Goal: Feedback & Contribution: Leave review/rating

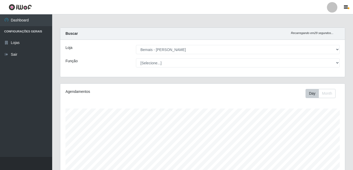
select select "230"
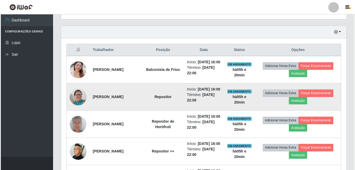
scroll to position [182, 0]
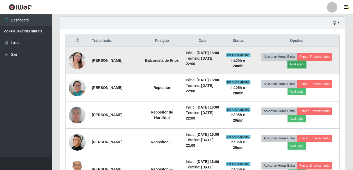
click at [296, 67] on button "Avaliação" at bounding box center [297, 64] width 19 height 7
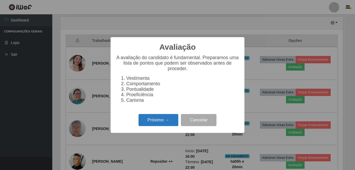
click at [167, 124] on button "Próximo →" at bounding box center [158, 120] width 40 height 12
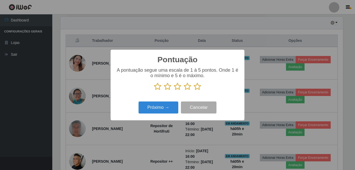
click at [197, 87] on icon at bounding box center [197, 87] width 7 height 8
click at [194, 90] on input "radio" at bounding box center [194, 90] width 0 height 0
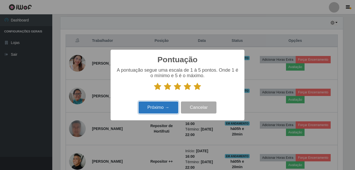
click at [165, 104] on button "Próximo →" at bounding box center [158, 107] width 40 height 12
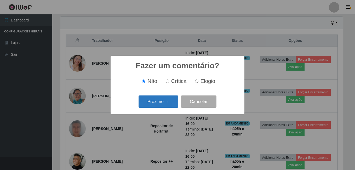
click at [162, 105] on button "Próximo →" at bounding box center [158, 101] width 40 height 12
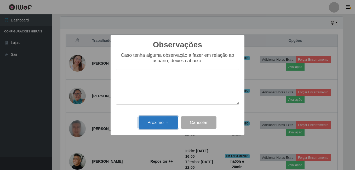
click at [159, 122] on button "Próximo →" at bounding box center [158, 122] width 40 height 12
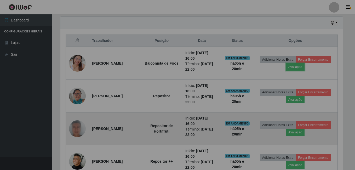
scroll to position [108, 285]
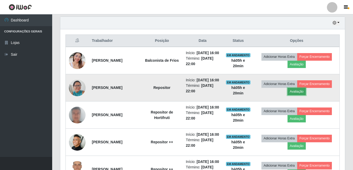
click at [306, 95] on button "Avaliação" at bounding box center [297, 91] width 19 height 7
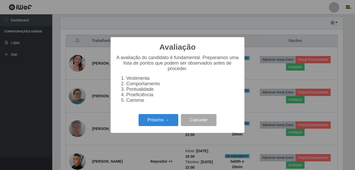
scroll to position [108, 282]
click at [161, 124] on button "Próximo →" at bounding box center [158, 120] width 40 height 12
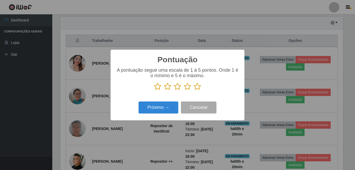
scroll to position [261114, 260940]
click at [199, 86] on icon at bounding box center [197, 87] width 7 height 8
click at [194, 90] on input "radio" at bounding box center [194, 90] width 0 height 0
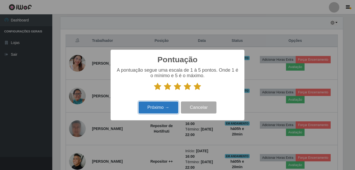
click at [165, 108] on button "Próximo →" at bounding box center [158, 107] width 40 height 12
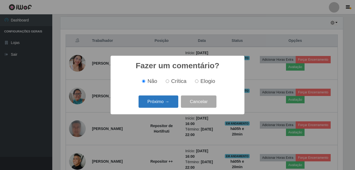
click at [160, 101] on button "Próximo →" at bounding box center [158, 101] width 40 height 12
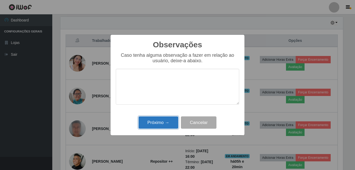
click at [158, 122] on button "Próximo →" at bounding box center [158, 122] width 40 height 12
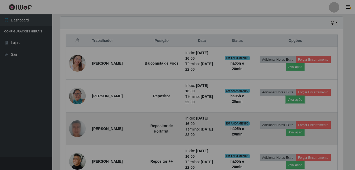
scroll to position [108, 285]
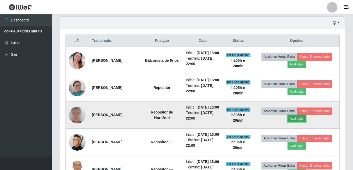
click at [298, 122] on button "Avaliação" at bounding box center [297, 118] width 19 height 7
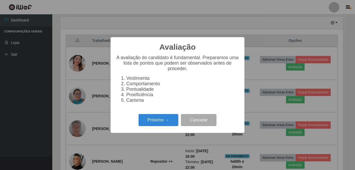
scroll to position [108, 282]
click at [162, 121] on button "Próximo →" at bounding box center [158, 120] width 40 height 12
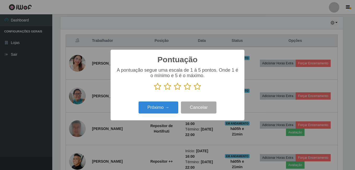
scroll to position [261114, 260940]
click at [197, 87] on icon at bounding box center [197, 87] width 7 height 8
click at [194, 90] on input "radio" at bounding box center [194, 90] width 0 height 0
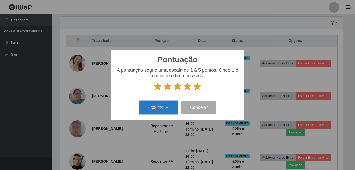
click at [165, 106] on button "Próximo →" at bounding box center [158, 107] width 40 height 12
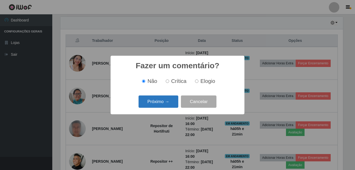
click at [165, 101] on button "Próximo →" at bounding box center [158, 101] width 40 height 12
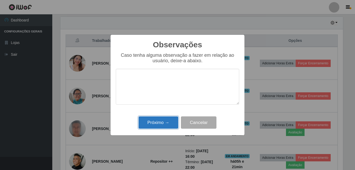
click at [160, 121] on button "Próximo →" at bounding box center [158, 122] width 40 height 12
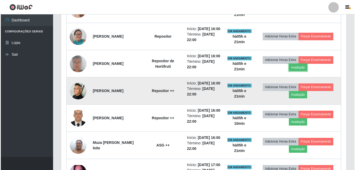
scroll to position [234, 0]
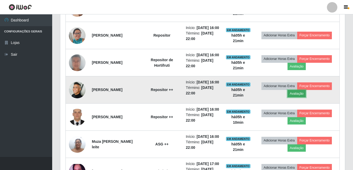
click at [298, 97] on button "Avaliação" at bounding box center [297, 93] width 19 height 7
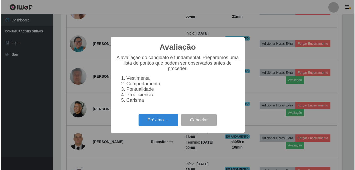
scroll to position [108, 282]
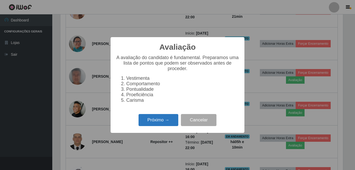
click at [158, 125] on button "Próximo →" at bounding box center [158, 120] width 40 height 12
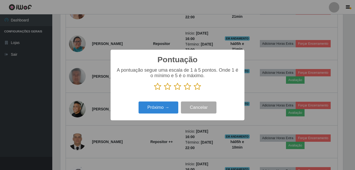
scroll to position [261114, 260940]
click at [197, 87] on icon at bounding box center [197, 87] width 7 height 8
click at [194, 90] on input "radio" at bounding box center [194, 90] width 0 height 0
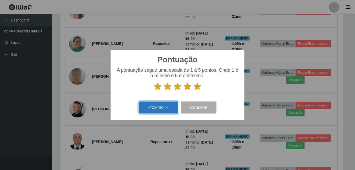
click at [161, 107] on button "Próximo →" at bounding box center [158, 107] width 40 height 12
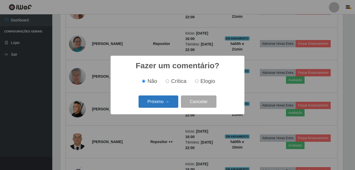
click at [159, 103] on button "Próximo →" at bounding box center [158, 101] width 40 height 12
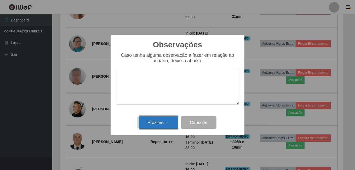
click at [159, 125] on button "Próximo →" at bounding box center [158, 122] width 40 height 12
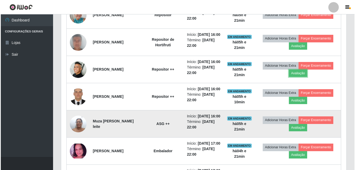
scroll to position [0, 0]
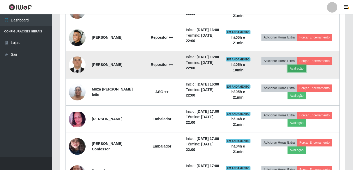
click at [299, 72] on button "Avaliação" at bounding box center [297, 68] width 19 height 7
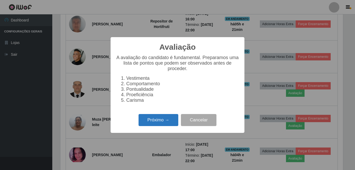
click at [161, 124] on button "Próximo →" at bounding box center [158, 120] width 40 height 12
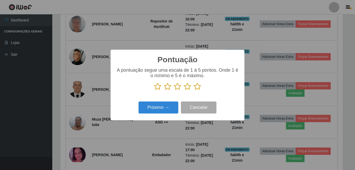
click at [198, 87] on icon at bounding box center [197, 87] width 7 height 8
click at [194, 90] on input "radio" at bounding box center [194, 90] width 0 height 0
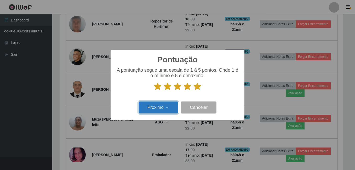
click at [163, 110] on button "Próximo →" at bounding box center [158, 107] width 40 height 12
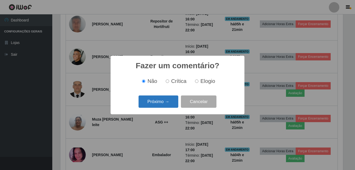
click at [164, 103] on button "Próximo →" at bounding box center [158, 101] width 40 height 12
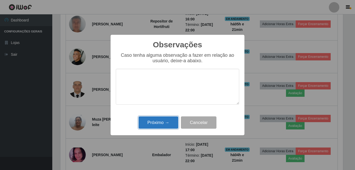
click at [159, 121] on button "Próximo →" at bounding box center [158, 122] width 40 height 12
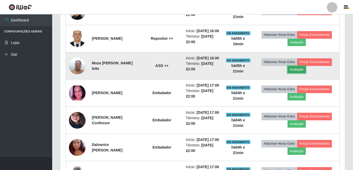
click at [299, 73] on button "Avaliação" at bounding box center [297, 69] width 19 height 7
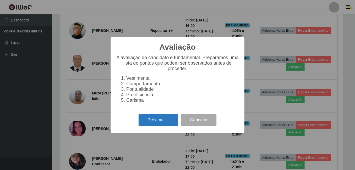
click at [168, 121] on button "Próximo →" at bounding box center [158, 120] width 40 height 12
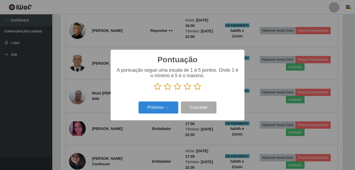
click at [195, 88] on icon at bounding box center [197, 87] width 7 height 8
click at [194, 90] on input "radio" at bounding box center [194, 90] width 0 height 0
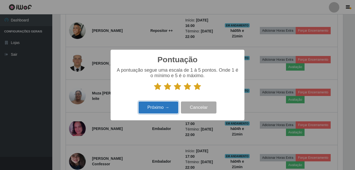
click at [166, 107] on button "Próximo →" at bounding box center [158, 107] width 40 height 12
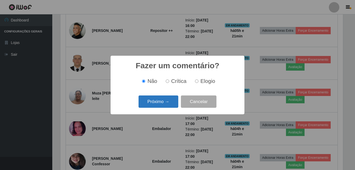
click at [164, 103] on button "Próximo →" at bounding box center [158, 101] width 40 height 12
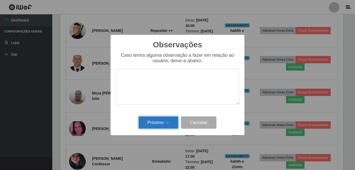
click at [156, 119] on button "Próximo →" at bounding box center [158, 122] width 40 height 12
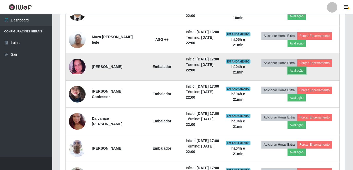
click at [298, 74] on button "Avaliação" at bounding box center [297, 70] width 19 height 7
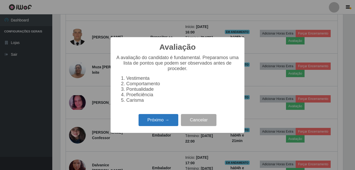
click at [170, 121] on button "Próximo →" at bounding box center [158, 120] width 40 height 12
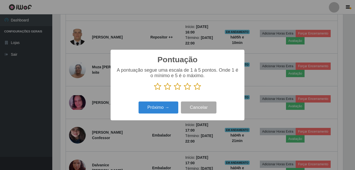
drag, startPoint x: 199, startPoint y: 87, endPoint x: 196, endPoint y: 89, distance: 3.4
click at [199, 87] on icon at bounding box center [197, 87] width 7 height 8
click at [194, 90] on input "radio" at bounding box center [194, 90] width 0 height 0
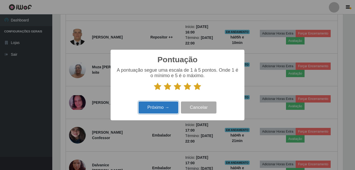
click at [171, 110] on button "Próximo →" at bounding box center [158, 107] width 40 height 12
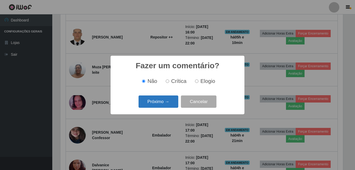
click at [166, 103] on button "Próximo →" at bounding box center [158, 101] width 40 height 12
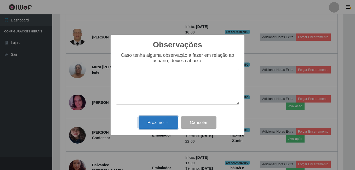
click at [156, 120] on button "Próximo →" at bounding box center [158, 122] width 40 height 12
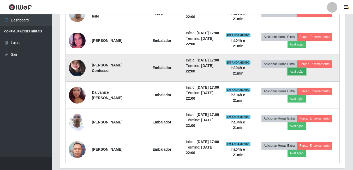
click at [297, 75] on button "Avaliação" at bounding box center [297, 71] width 19 height 7
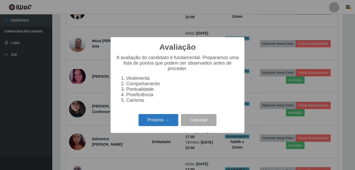
click at [168, 122] on button "Próximo →" at bounding box center [158, 120] width 40 height 12
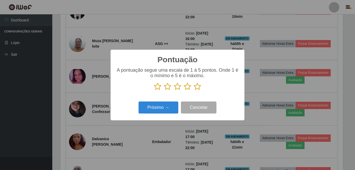
click at [199, 87] on icon at bounding box center [197, 87] width 7 height 8
click at [194, 90] on input "radio" at bounding box center [194, 90] width 0 height 0
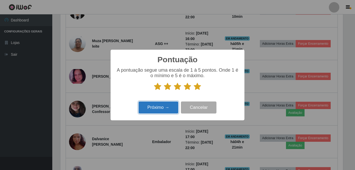
click at [164, 107] on button "Próximo →" at bounding box center [158, 107] width 40 height 12
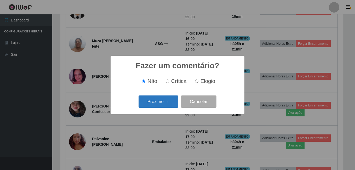
click at [167, 102] on button "Próximo →" at bounding box center [158, 101] width 40 height 12
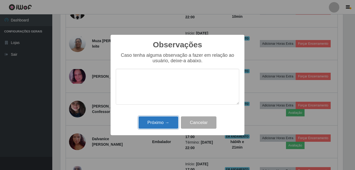
click at [163, 120] on button "Próximo →" at bounding box center [158, 122] width 40 height 12
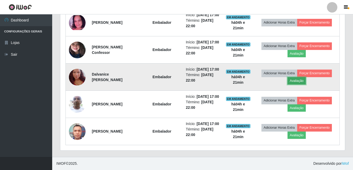
click at [304, 84] on button "Avaliação" at bounding box center [297, 80] width 19 height 7
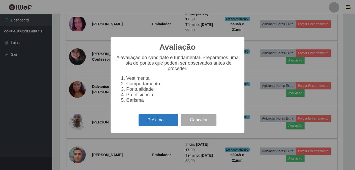
click at [164, 122] on button "Próximo →" at bounding box center [158, 120] width 40 height 12
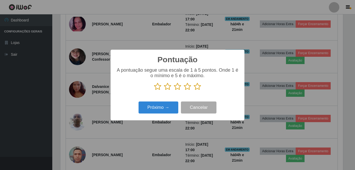
click at [197, 87] on icon at bounding box center [197, 87] width 7 height 8
click at [194, 90] on input "radio" at bounding box center [194, 90] width 0 height 0
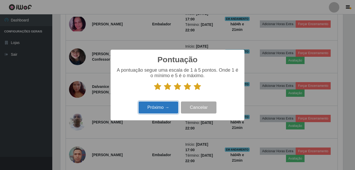
click at [163, 106] on button "Próximo →" at bounding box center [158, 107] width 40 height 12
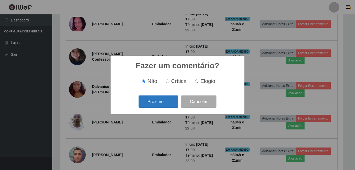
click at [163, 103] on button "Próximo →" at bounding box center [158, 101] width 40 height 12
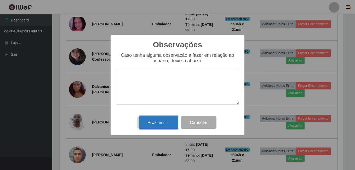
click at [161, 121] on button "Próximo →" at bounding box center [158, 122] width 40 height 12
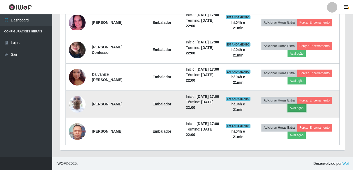
click at [306, 112] on button "Avaliação" at bounding box center [297, 107] width 19 height 7
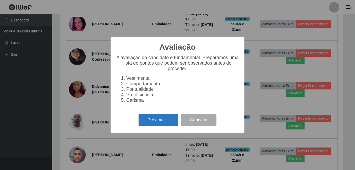
click at [153, 125] on button "Próximo →" at bounding box center [158, 120] width 40 height 12
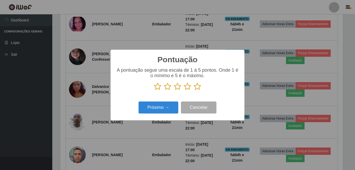
click at [197, 86] on icon at bounding box center [197, 87] width 7 height 8
click at [194, 90] on input "radio" at bounding box center [194, 90] width 0 height 0
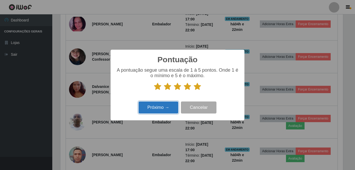
click at [162, 108] on button "Próximo →" at bounding box center [158, 107] width 40 height 12
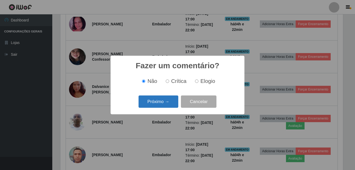
click at [162, 103] on button "Próximo →" at bounding box center [158, 101] width 40 height 12
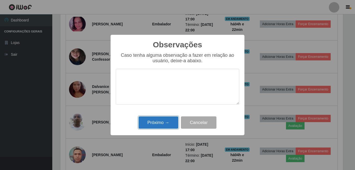
click at [161, 124] on button "Próximo →" at bounding box center [158, 122] width 40 height 12
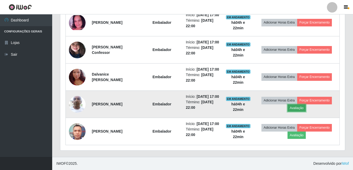
click at [297, 104] on button "Avaliação" at bounding box center [297, 107] width 19 height 7
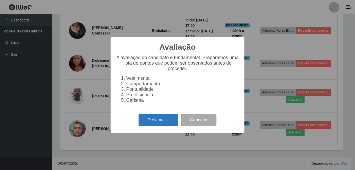
click at [156, 121] on button "Próximo →" at bounding box center [158, 120] width 40 height 12
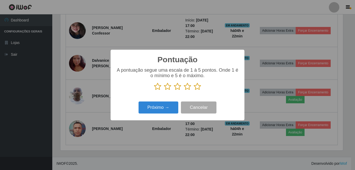
click at [198, 87] on icon at bounding box center [197, 87] width 7 height 8
click at [194, 90] on input "radio" at bounding box center [194, 90] width 0 height 0
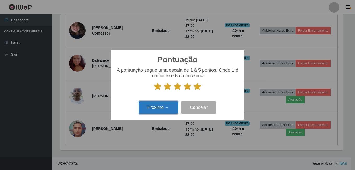
click at [171, 109] on button "Próximo →" at bounding box center [158, 107] width 40 height 12
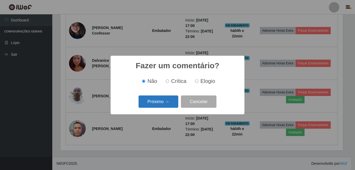
click at [165, 104] on button "Próximo →" at bounding box center [158, 101] width 40 height 12
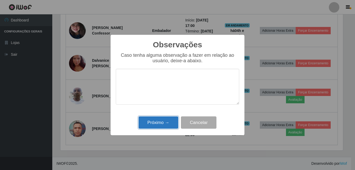
click at [157, 121] on button "Próximo →" at bounding box center [158, 122] width 40 height 12
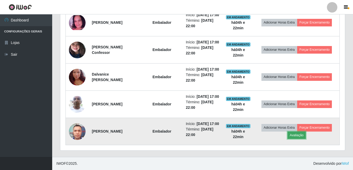
click at [299, 132] on button "Avaliação" at bounding box center [297, 134] width 19 height 7
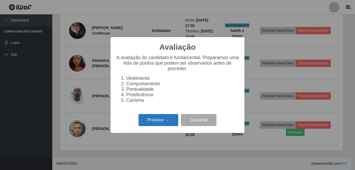
click at [159, 122] on button "Próximo →" at bounding box center [158, 120] width 40 height 12
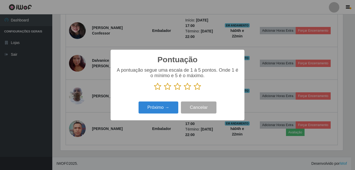
click at [197, 89] on icon at bounding box center [197, 87] width 7 height 8
click at [194, 90] on input "radio" at bounding box center [194, 90] width 0 height 0
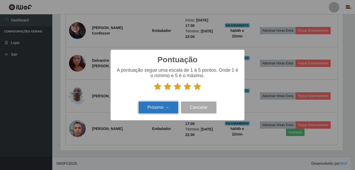
click at [162, 109] on button "Próximo →" at bounding box center [158, 107] width 40 height 12
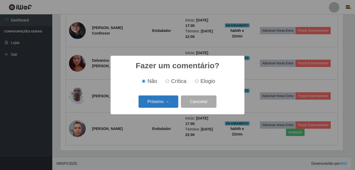
click at [164, 103] on button "Próximo →" at bounding box center [158, 101] width 40 height 12
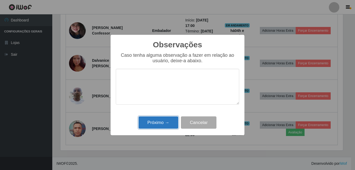
click at [158, 122] on button "Próximo →" at bounding box center [158, 122] width 40 height 12
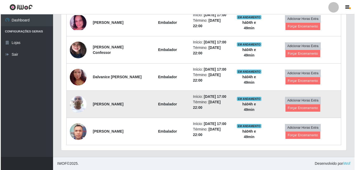
scroll to position [443, 0]
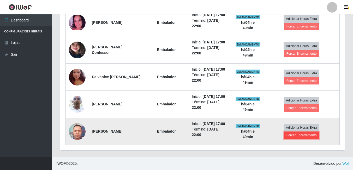
click at [309, 133] on button "Forçar Encerramento" at bounding box center [301, 134] width 35 height 7
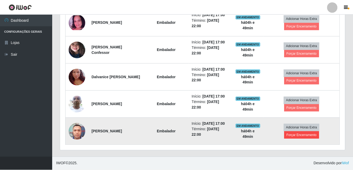
scroll to position [108, 282]
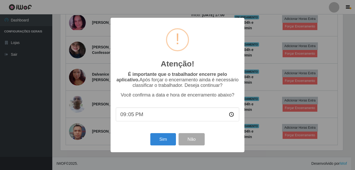
type input "21:50"
click at [167, 128] on div "Atenção! × É importante que o trabalhador encerre pelo aplicativo. Após forçar …" at bounding box center [177, 85] width 134 height 134
click at [159, 141] on button "Sim" at bounding box center [162, 139] width 25 height 12
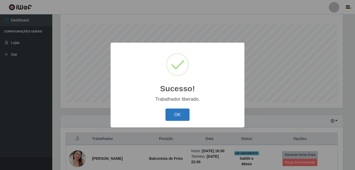
drag, startPoint x: 180, startPoint y: 115, endPoint x: 178, endPoint y: 114, distance: 2.9
click at [180, 115] on button "OK" at bounding box center [177, 114] width 24 height 12
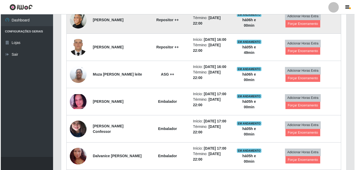
scroll to position [306, 0]
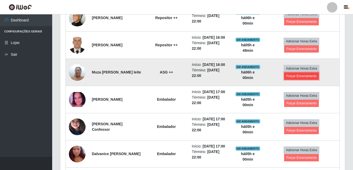
click at [303, 80] on button "Forçar Encerramento" at bounding box center [301, 75] width 35 height 7
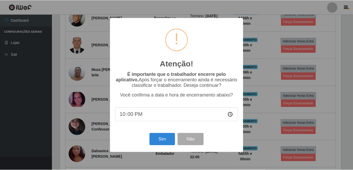
scroll to position [108, 282]
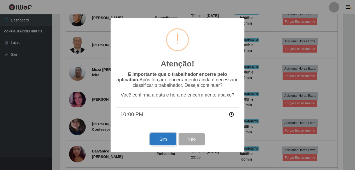
click at [167, 138] on button "Sim" at bounding box center [162, 139] width 25 height 12
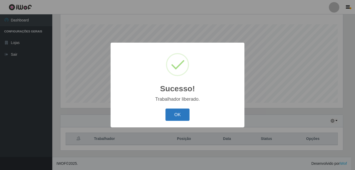
click at [176, 117] on button "OK" at bounding box center [177, 114] width 24 height 12
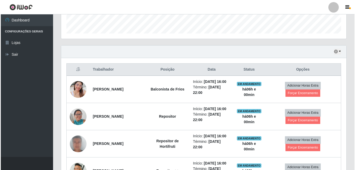
scroll to position [162, 0]
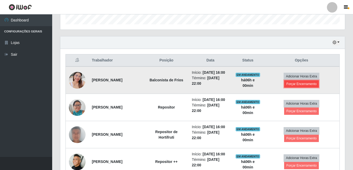
click at [293, 87] on button "Forçar Encerramento" at bounding box center [301, 83] width 35 height 7
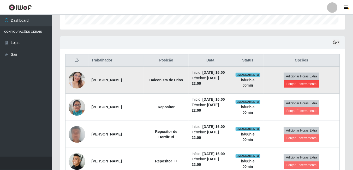
scroll to position [108, 282]
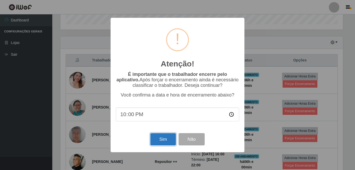
click at [161, 140] on button "Sim" at bounding box center [162, 139] width 25 height 12
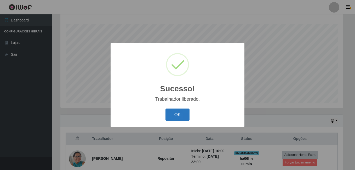
click at [172, 114] on button "OK" at bounding box center [177, 114] width 24 height 12
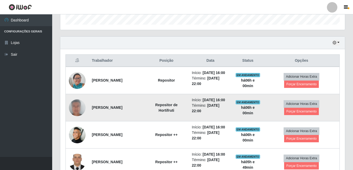
scroll to position [162, 0]
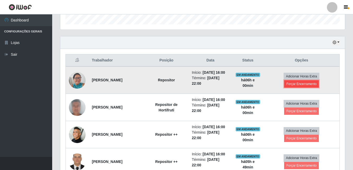
click at [297, 88] on button "Forçar Encerramento" at bounding box center [301, 83] width 35 height 7
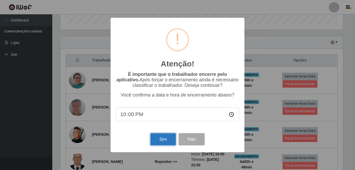
click at [161, 143] on button "Sim" at bounding box center [162, 139] width 25 height 12
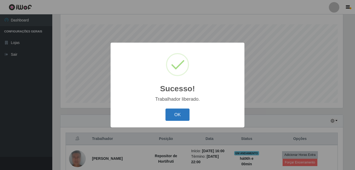
click at [180, 117] on button "OK" at bounding box center [177, 114] width 24 height 12
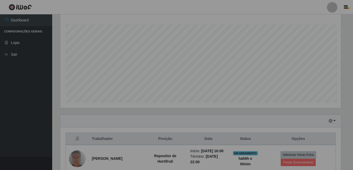
scroll to position [108, 285]
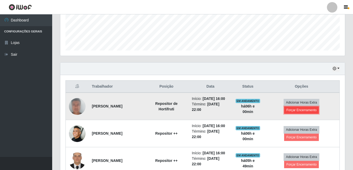
click at [303, 112] on button "Forçar Encerramento" at bounding box center [301, 109] width 35 height 7
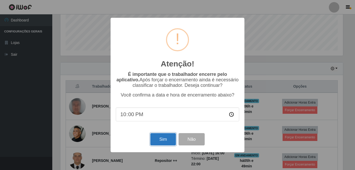
click at [167, 142] on button "Sim" at bounding box center [162, 139] width 25 height 12
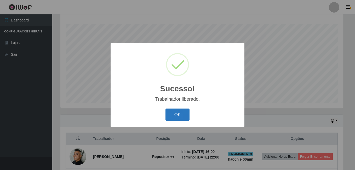
click at [182, 116] on button "OK" at bounding box center [177, 114] width 24 height 12
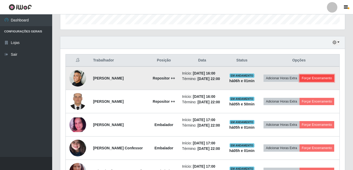
click at [305, 82] on button "Forçar Encerramento" at bounding box center [317, 77] width 35 height 7
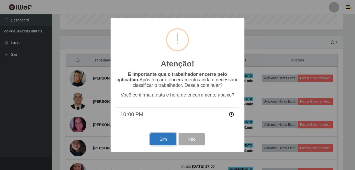
click at [159, 140] on button "Sim" at bounding box center [162, 139] width 25 height 12
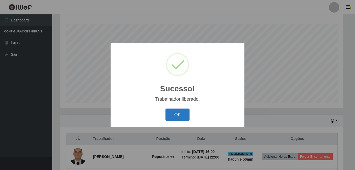
click at [171, 115] on button "OK" at bounding box center [177, 114] width 24 height 12
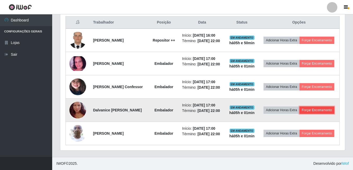
click at [300, 106] on button "Forçar Encerramento" at bounding box center [317, 109] width 35 height 7
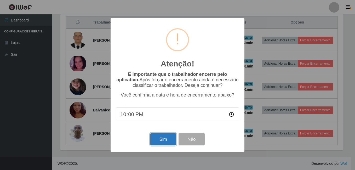
click at [160, 139] on button "Sim" at bounding box center [162, 139] width 25 height 12
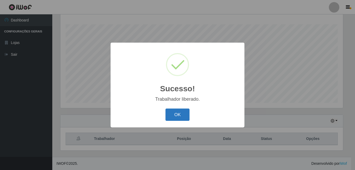
click at [179, 117] on button "OK" at bounding box center [177, 114] width 24 height 12
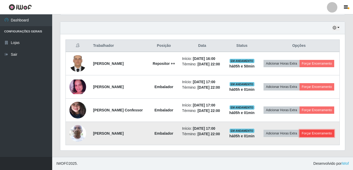
click at [300, 137] on button "Forçar Encerramento" at bounding box center [317, 133] width 35 height 7
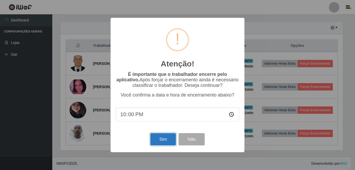
click at [160, 140] on button "Sim" at bounding box center [162, 139] width 25 height 12
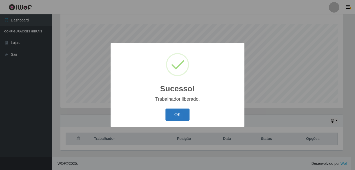
click at [170, 113] on button "OK" at bounding box center [177, 114] width 24 height 12
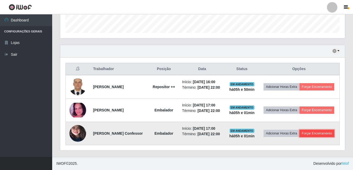
click at [311, 135] on button "Forçar Encerramento" at bounding box center [317, 133] width 35 height 7
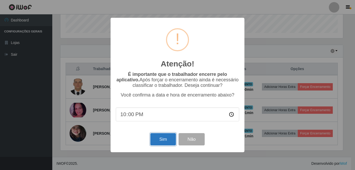
click at [165, 143] on button "Sim" at bounding box center [162, 139] width 25 height 12
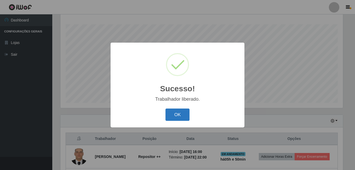
click at [178, 117] on button "OK" at bounding box center [177, 114] width 24 height 12
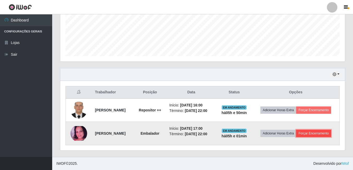
click at [311, 136] on button "Forçar Encerramento" at bounding box center [313, 133] width 35 height 7
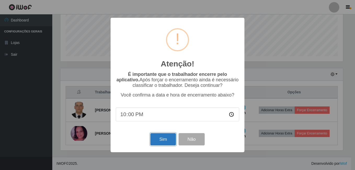
click at [162, 140] on button "Sim" at bounding box center [162, 139] width 25 height 12
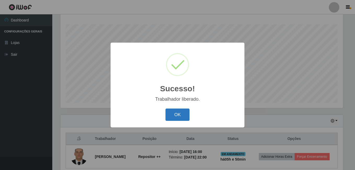
click at [177, 112] on button "OK" at bounding box center [177, 114] width 24 height 12
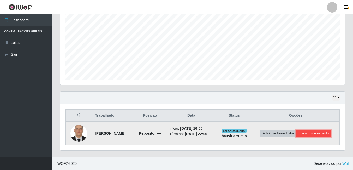
click at [313, 133] on button "Forçar Encerramento" at bounding box center [313, 133] width 35 height 7
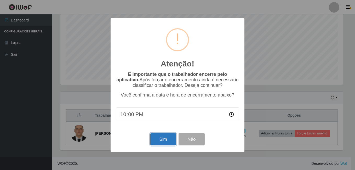
click at [168, 144] on button "Sim" at bounding box center [162, 139] width 25 height 12
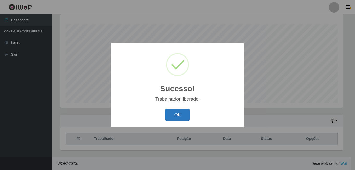
click at [178, 114] on button "OK" at bounding box center [177, 114] width 24 height 12
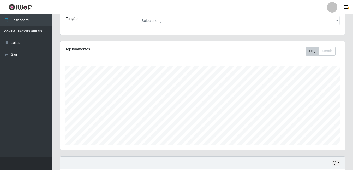
scroll to position [84, 0]
